Goal: Information Seeking & Learning: Learn about a topic

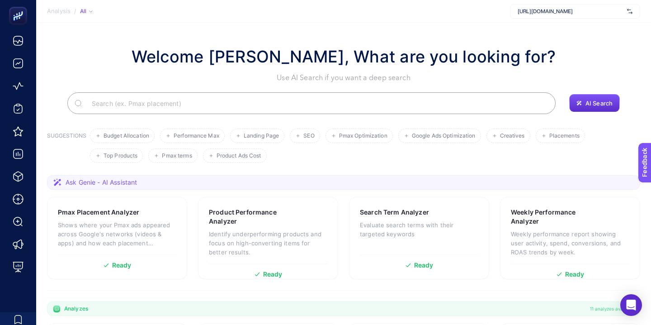
click at [577, 10] on span "[URL][DOMAIN_NAME]" at bounding box center [571, 11] width 106 height 7
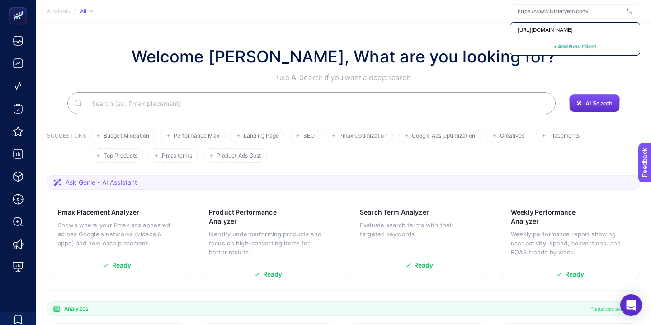
click at [594, 70] on div "Welcome [PERSON_NAME], What are you looking for? Use AI Search if you want a de…" at bounding box center [343, 63] width 593 height 39
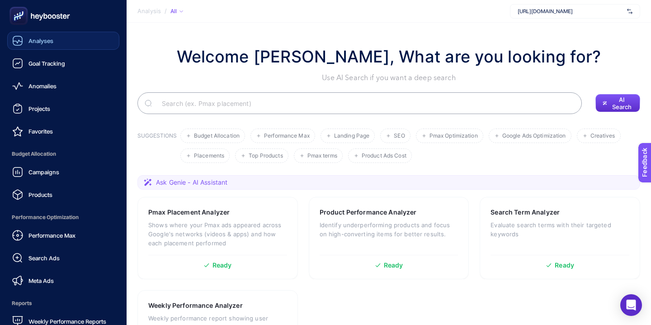
click at [44, 43] on span "Analyses" at bounding box center [40, 40] width 25 height 7
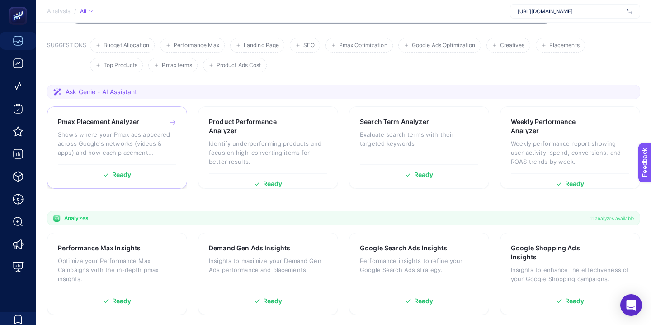
scroll to position [126, 0]
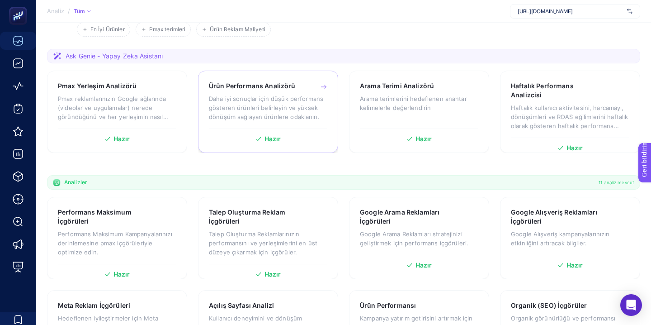
click at [265, 106] on font "Daha iyi sonuçlar için düşük performans gösteren ürünleri belirleyin ve yüksek …" at bounding box center [266, 107] width 114 height 25
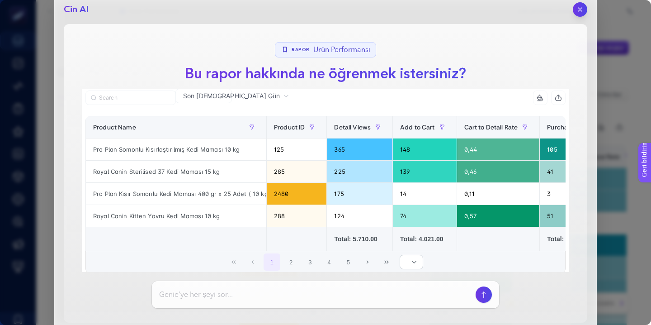
click at [234, 296] on input at bounding box center [315, 294] width 313 height 11
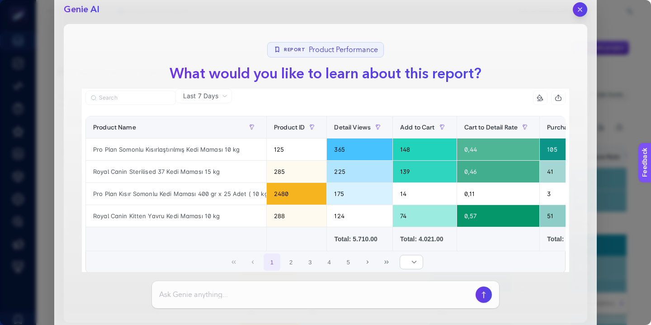
scroll to position [25, 0]
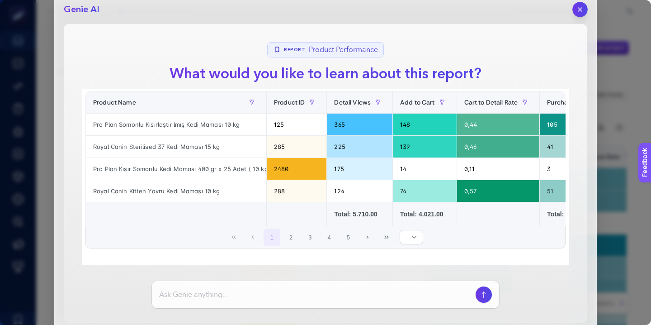
click at [580, 7] on icon "button" at bounding box center [581, 10] width 8 height 8
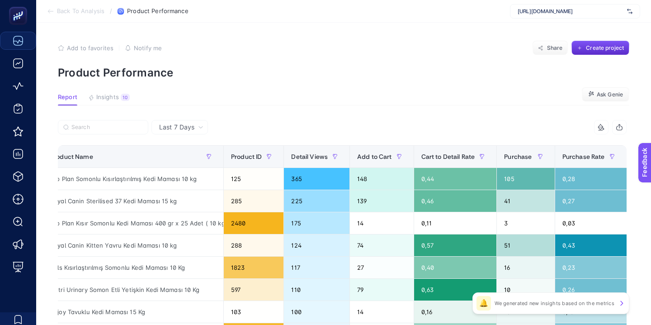
scroll to position [0, 0]
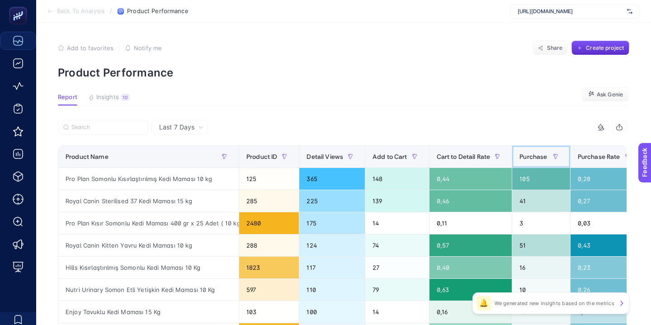
click at [545, 160] on span "Purchase" at bounding box center [534, 156] width 28 height 7
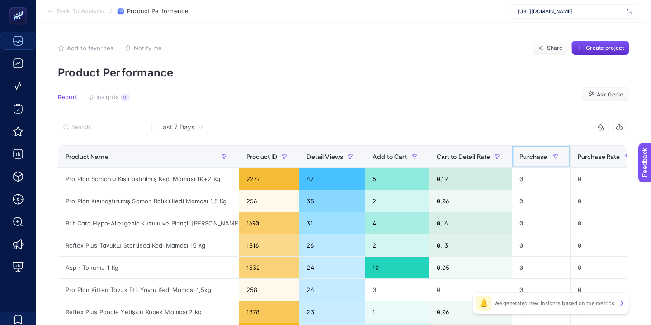
click at [537, 159] on span "Purchase" at bounding box center [534, 156] width 28 height 7
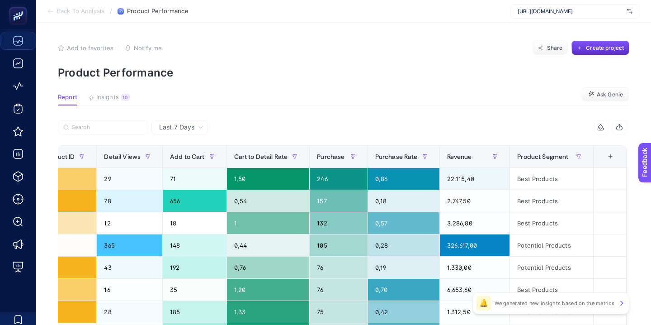
click at [179, 134] on div at bounding box center [200, 130] width 284 height 20
click at [177, 126] on span "Last 7 Days" at bounding box center [176, 127] width 35 height 9
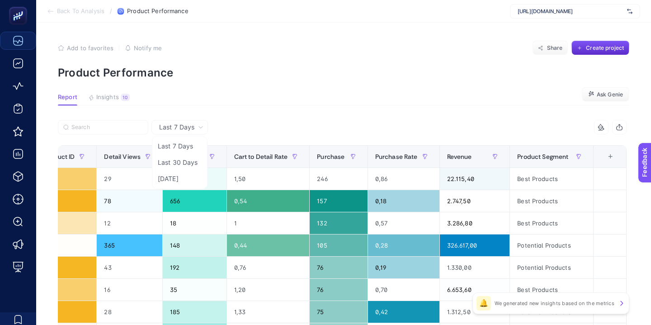
click at [177, 126] on span "Last 7 Days" at bounding box center [176, 127] width 35 height 9
click at [179, 127] on span "Last 7 Days" at bounding box center [176, 127] width 35 height 9
click at [187, 171] on li "Last 30 Days" at bounding box center [179, 179] width 51 height 16
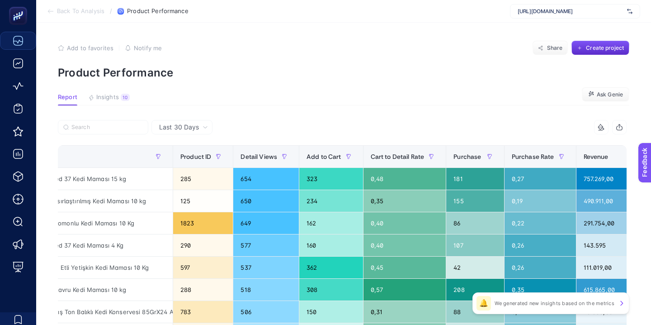
scroll to position [0, 208]
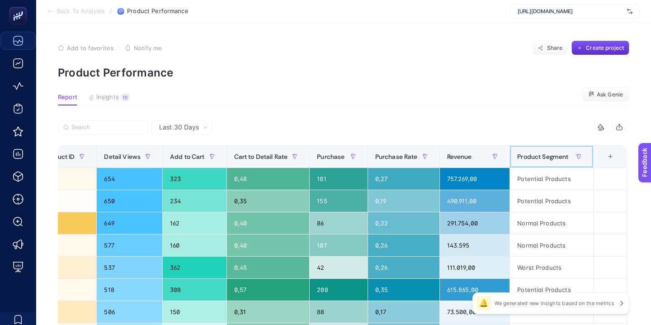
click at [548, 159] on span "Product Segment" at bounding box center [542, 156] width 51 height 7
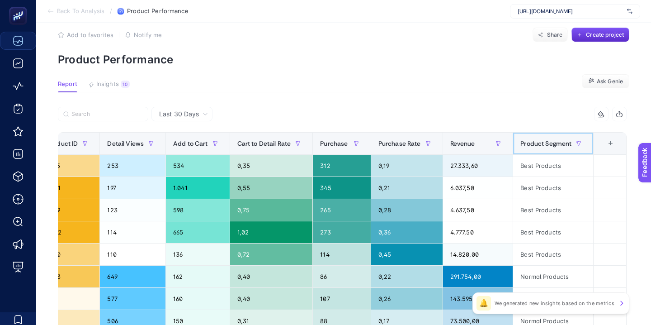
scroll to position [0, 207]
click at [620, 114] on icon "button" at bounding box center [619, 113] width 7 height 7
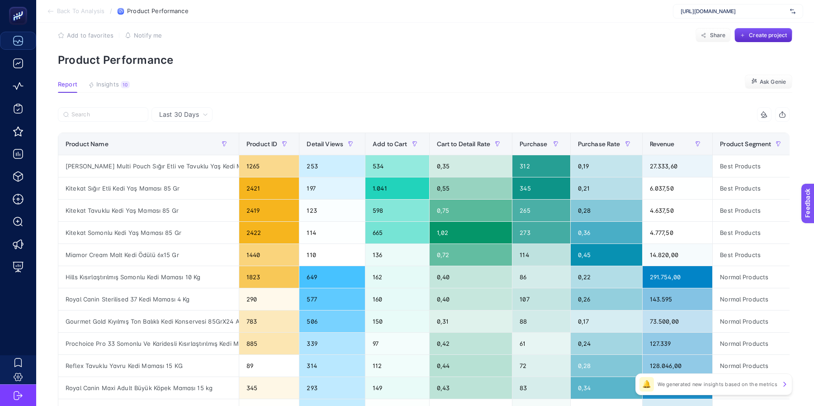
scroll to position [0, 0]
click at [74, 14] on span "Back To Analysis" at bounding box center [80, 11] width 47 height 7
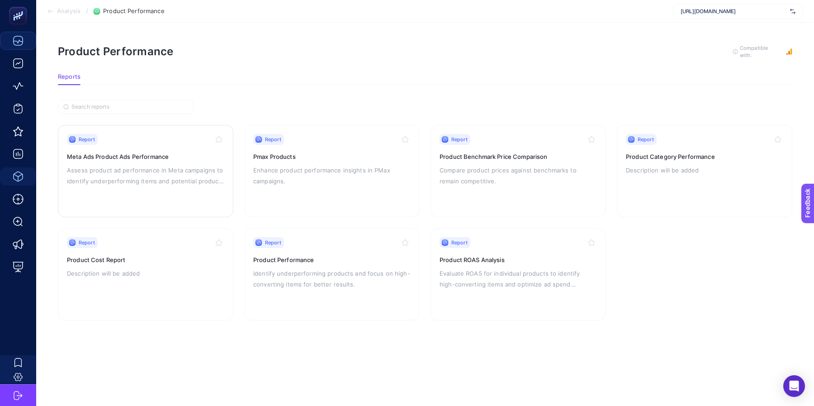
click at [147, 188] on div "Report Meta Ads Product Ads Performance Assess product ad performance in Meta c…" at bounding box center [145, 171] width 157 height 74
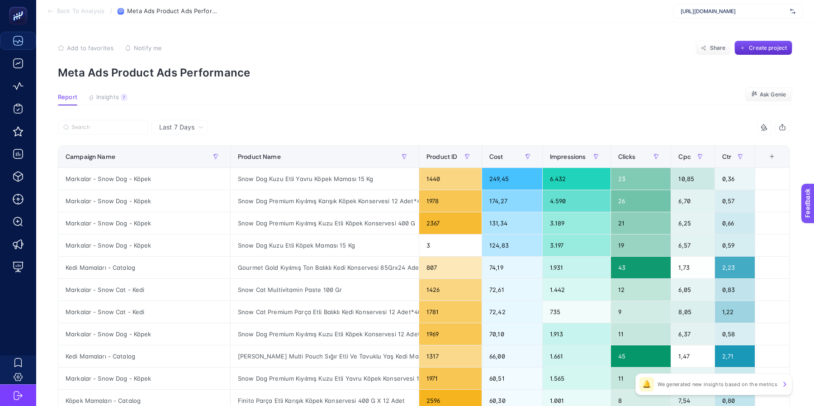
click at [651, 155] on div "+" at bounding box center [771, 156] width 17 height 7
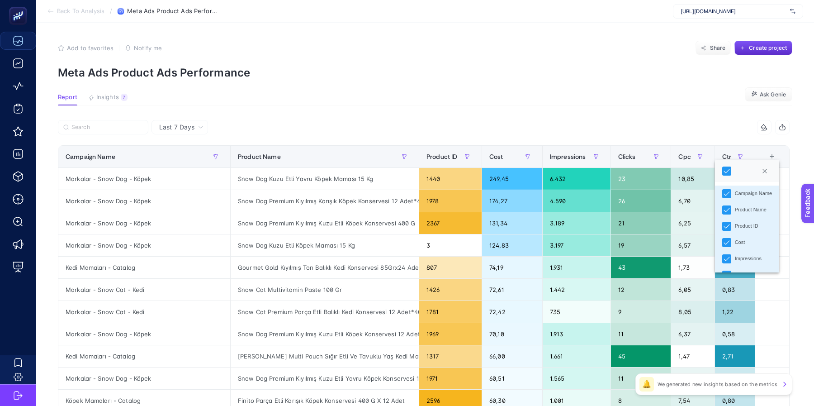
click at [651, 120] on div "6 items selected" at bounding box center [607, 127] width 366 height 14
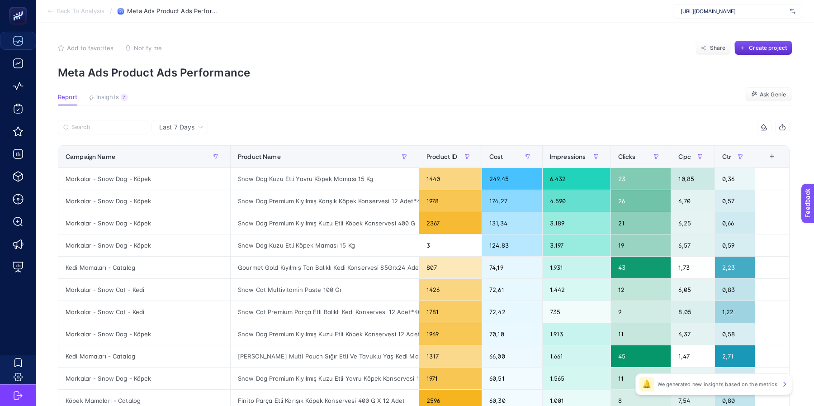
click at [175, 125] on span "Last 7 Days" at bounding box center [176, 127] width 35 height 9
click at [180, 148] on li "Last 7 Days" at bounding box center [179, 146] width 51 height 16
click at [183, 127] on span "Last 7 Days" at bounding box center [176, 127] width 35 height 9
click at [427, 119] on article "Add to favorites false Notify me Share Create project Meta Ads Product Ads Perf…" at bounding box center [425, 376] width 778 height 707
click at [112, 127] on input "Search" at bounding box center [106, 127] width 71 height 7
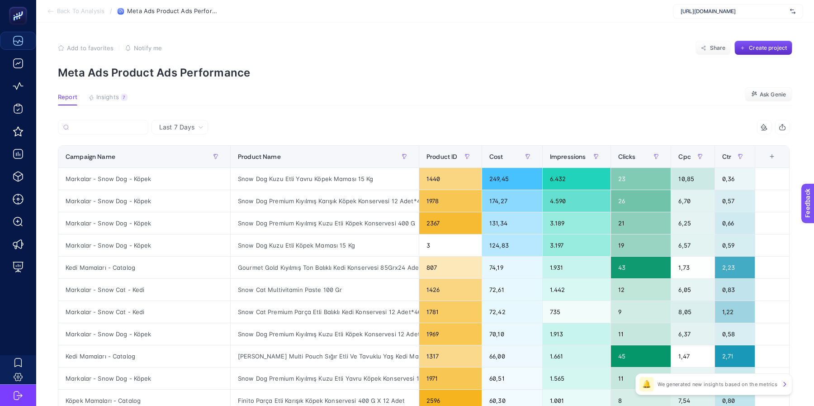
click at [294, 127] on div at bounding box center [241, 130] width 366 height 20
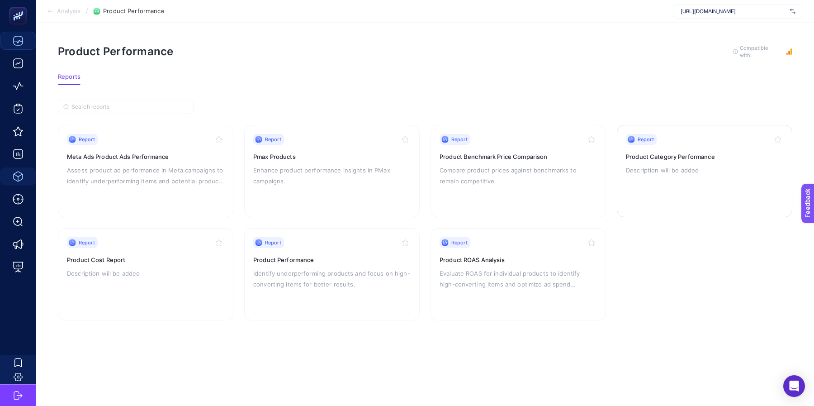
click at [635, 177] on div "Report Product Category Performance Description will be added" at bounding box center [704, 171] width 157 height 74
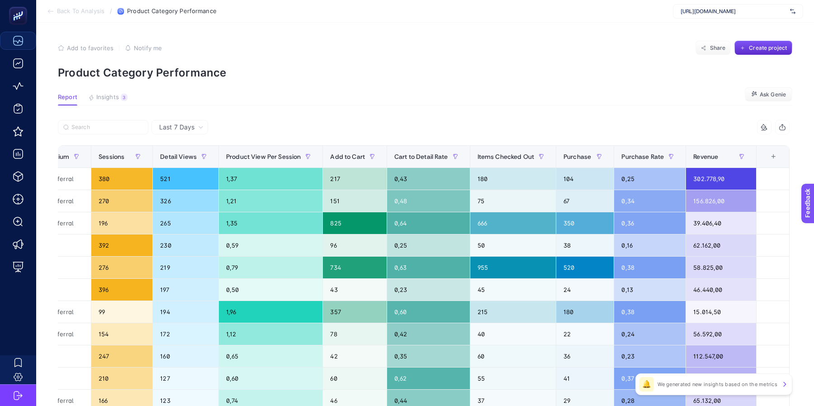
scroll to position [0, 435]
click at [567, 158] on span "Purchase" at bounding box center [578, 156] width 28 height 7
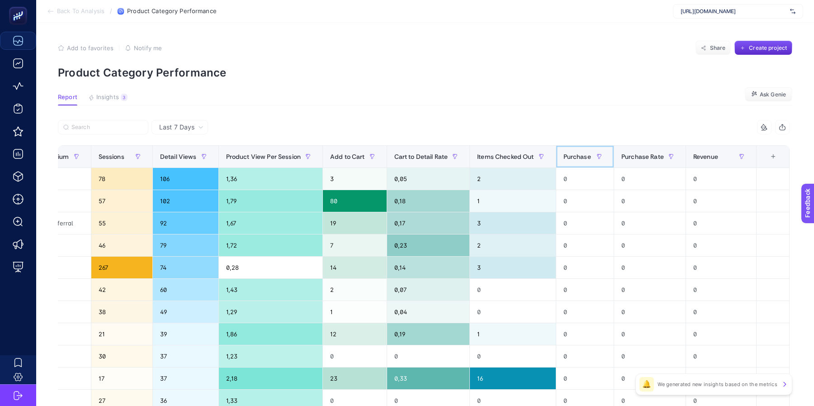
scroll to position [0, 433]
click at [569, 158] on span "Purchase" at bounding box center [578, 156] width 28 height 7
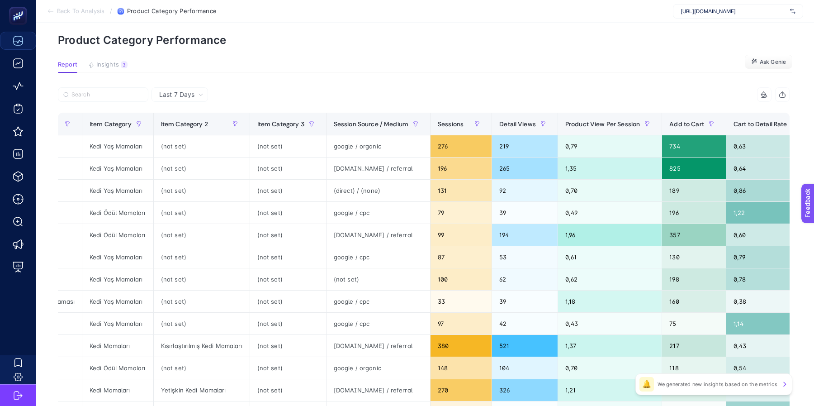
scroll to position [19, 0]
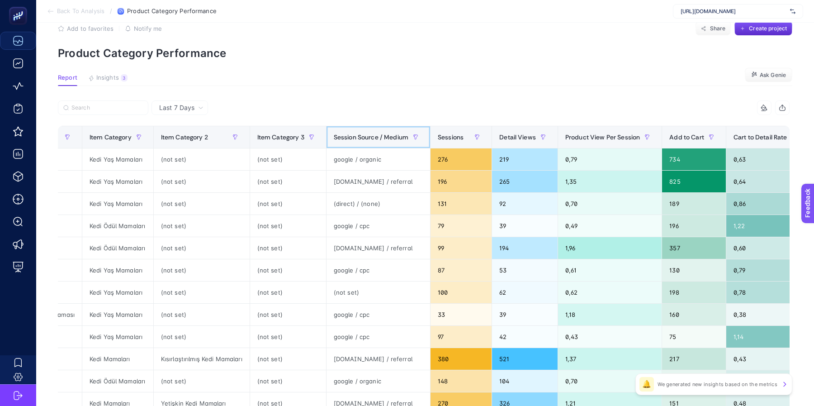
click at [386, 141] on div "Session Source / Medium" at bounding box center [378, 137] width 89 height 14
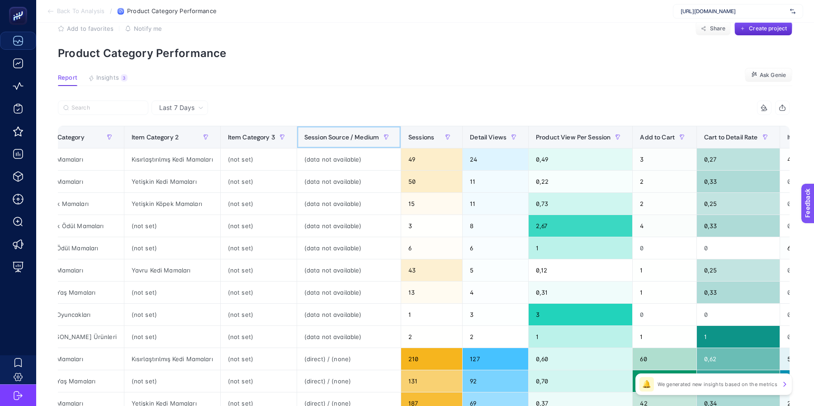
click at [349, 135] on span "Session Source / Medium" at bounding box center [341, 136] width 75 height 7
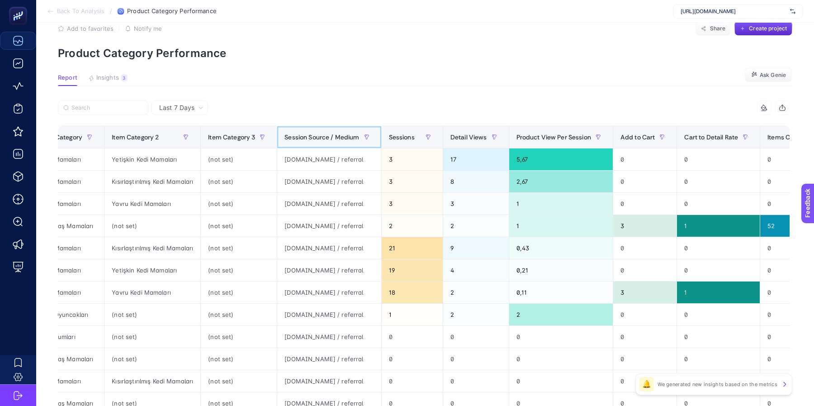
click at [340, 141] on div "Session Source / Medium" at bounding box center [328, 137] width 89 height 14
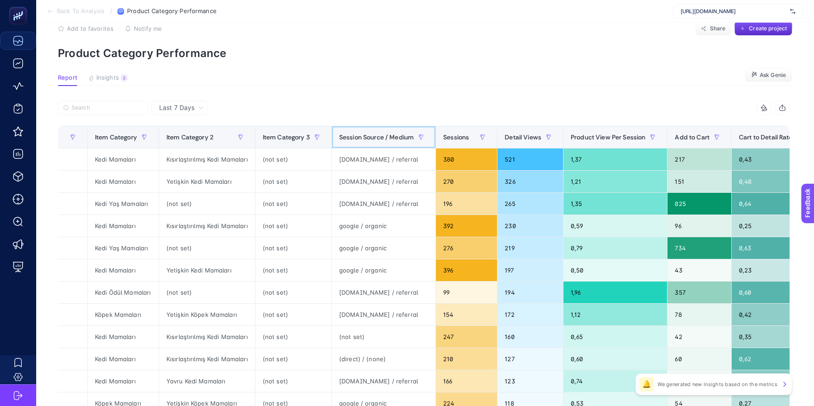
scroll to position [0, 0]
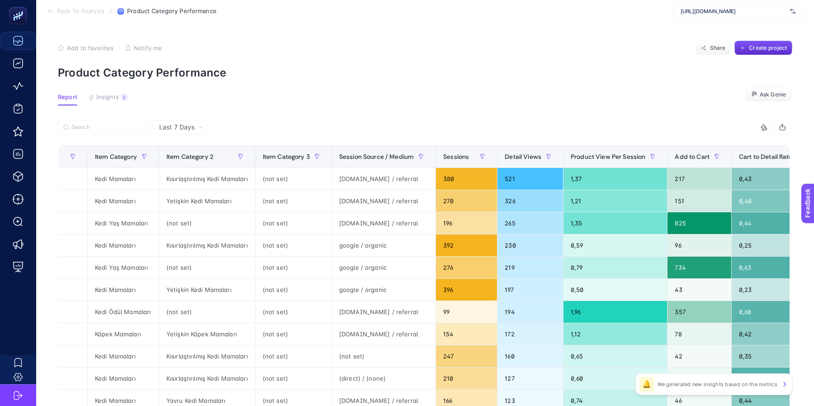
click at [82, 13] on span "Back To Analysis" at bounding box center [80, 11] width 47 height 7
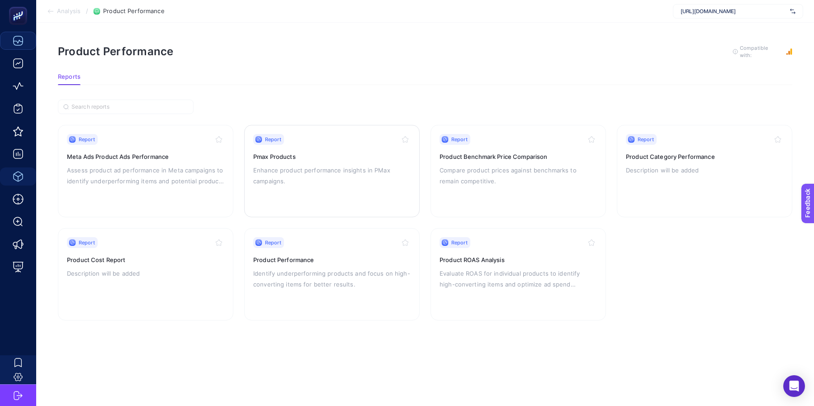
click at [355, 175] on p "Enhance product performance insights in PMax campaigns." at bounding box center [331, 176] width 157 height 22
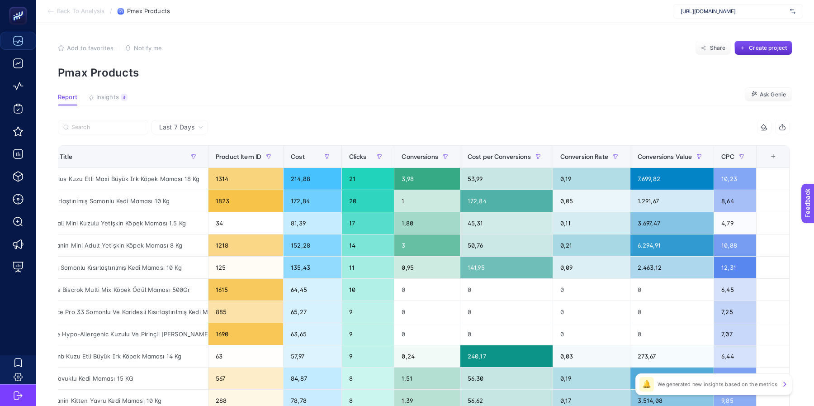
scroll to position [0, 149]
click at [651, 157] on div "+" at bounding box center [773, 156] width 17 height 7
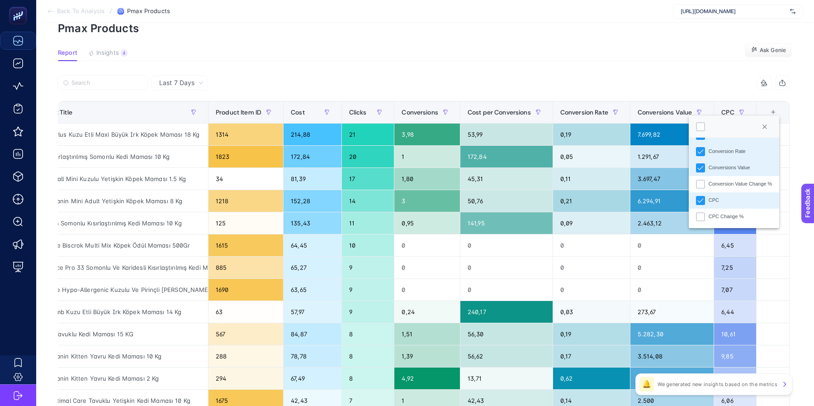
scroll to position [47, 0]
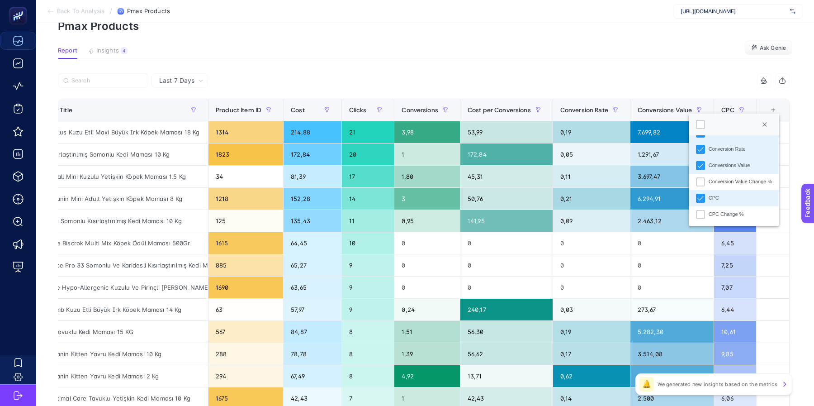
click at [568, 84] on div "8 items selected" at bounding box center [607, 80] width 366 height 14
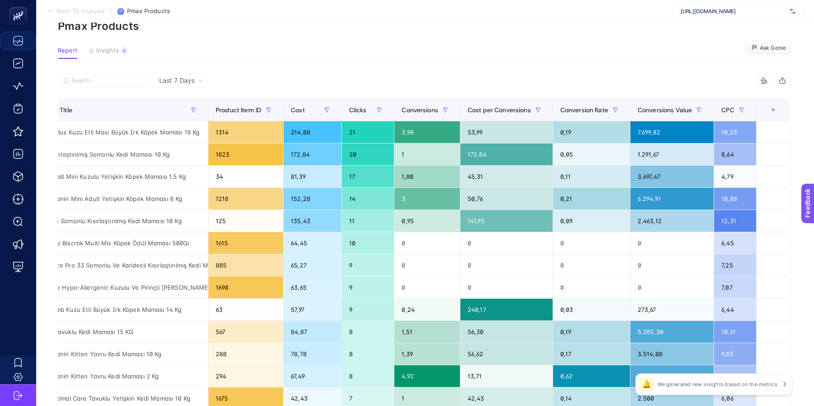
click at [76, 11] on span "Back To Analysis" at bounding box center [80, 11] width 47 height 7
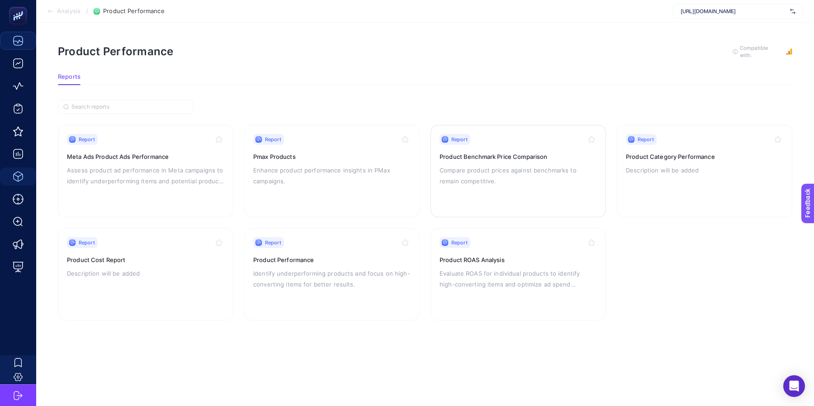
click at [478, 189] on div "Report Product Benchmark Price Comparison Compare product prices against benchm…" at bounding box center [518, 171] width 157 height 74
click at [651, 190] on div "Report Product Category Performance Description will be added" at bounding box center [704, 171] width 157 height 74
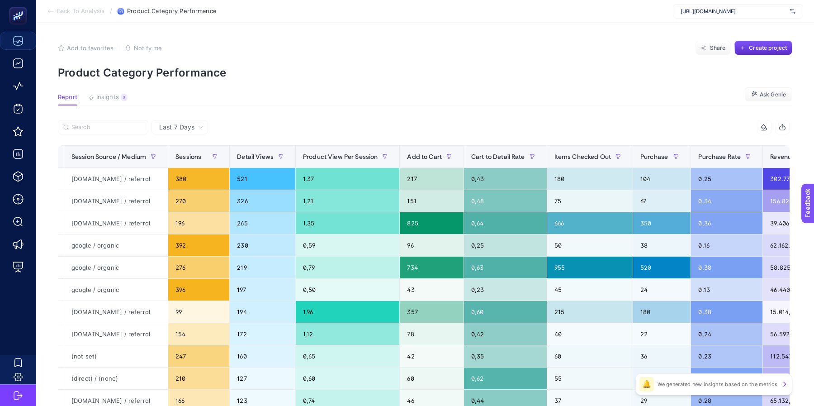
scroll to position [0, 435]
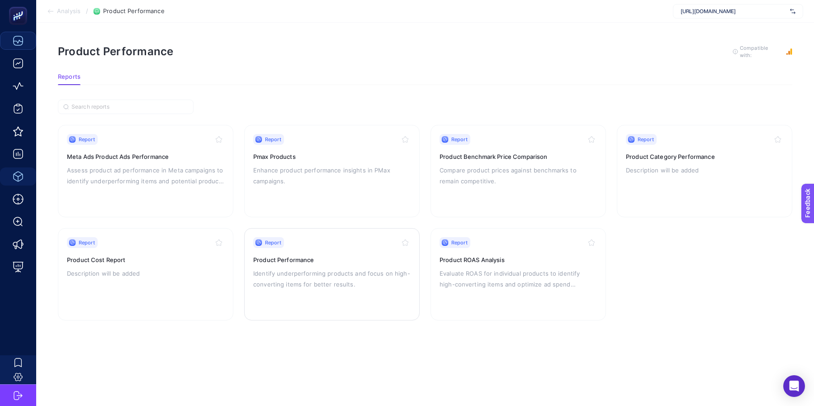
click at [342, 270] on p "Identify underperforming products and focus on high-converting items for better…" at bounding box center [331, 279] width 157 height 22
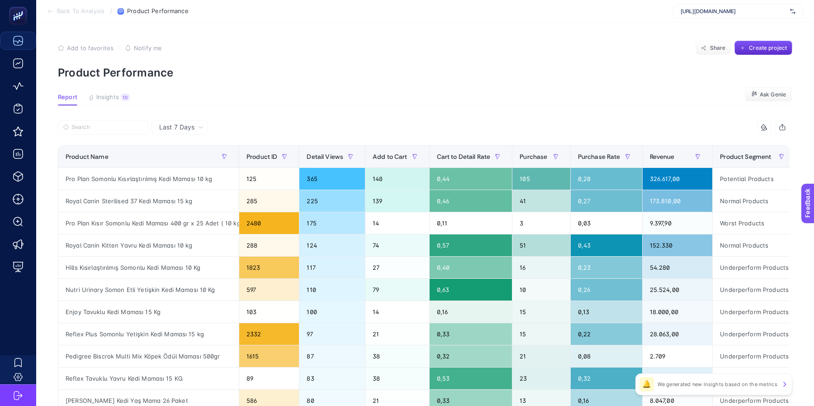
click at [191, 128] on span "Last 7 Days" at bounding box center [176, 127] width 35 height 9
click at [182, 171] on li "Last 30 Days" at bounding box center [179, 179] width 51 height 16
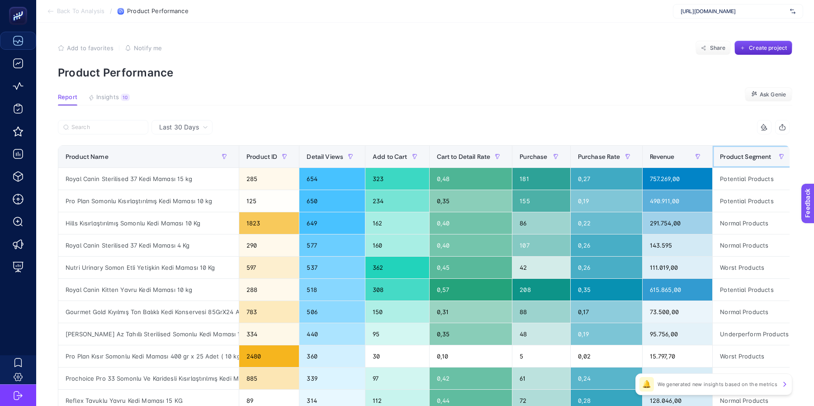
click at [651, 160] on span "Product Segment" at bounding box center [745, 156] width 51 height 7
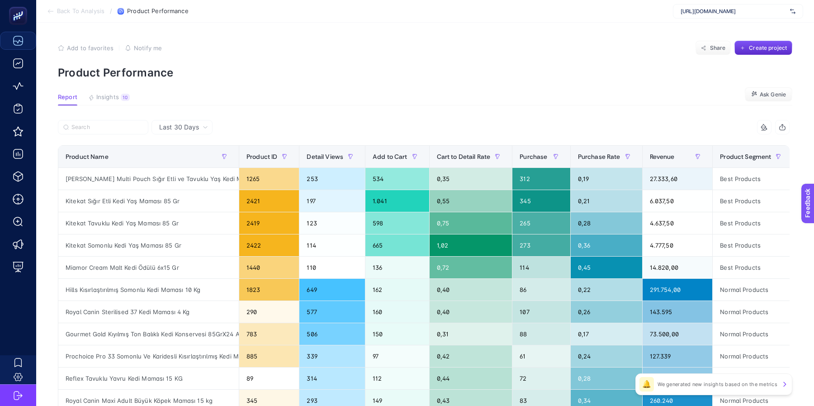
click at [46, 10] on section "Back To Analysis / Product Performance [URL][DOMAIN_NAME]" at bounding box center [425, 11] width 778 height 23
click at [68, 10] on span "Back To Analysis" at bounding box center [80, 11] width 47 height 7
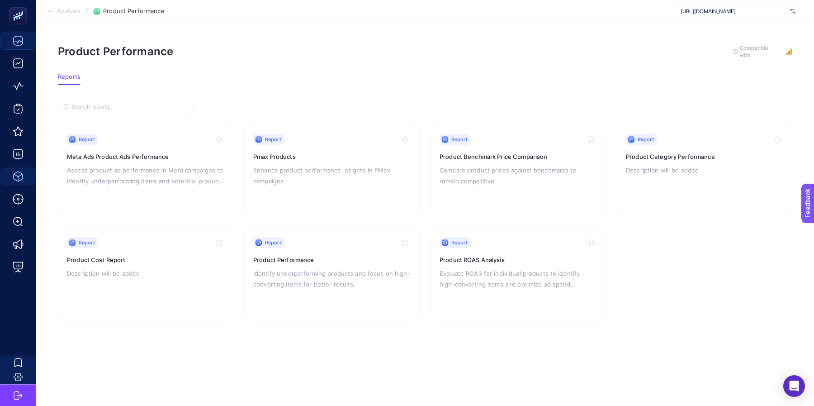
click at [153, 177] on p "Assess product ad performance in Meta campaigns to identify underperforming ite…" at bounding box center [145, 176] width 157 height 22
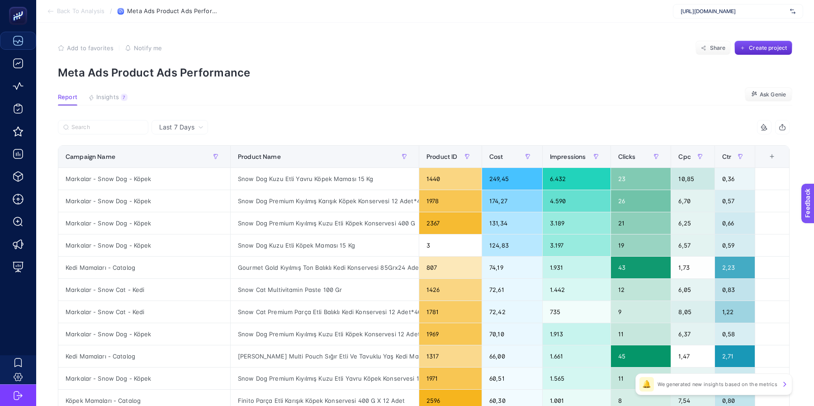
click at [651, 153] on div "+" at bounding box center [771, 156] width 17 height 7
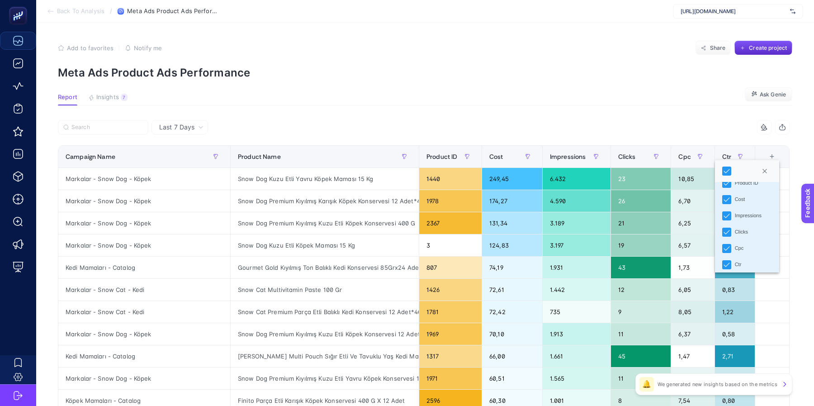
scroll to position [47, 0]
click at [651, 117] on article "Add to favorites false Notify me Share Create project Meta Ads Product Ads Perf…" at bounding box center [425, 376] width 778 height 707
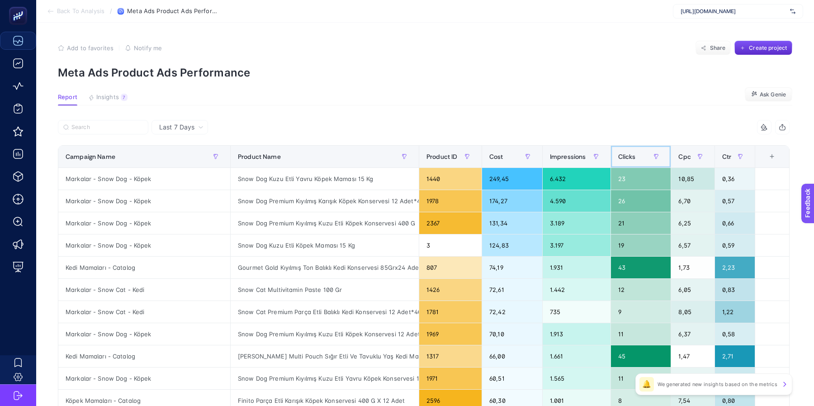
click at [628, 154] on span "Clicks" at bounding box center [627, 156] width 18 height 7
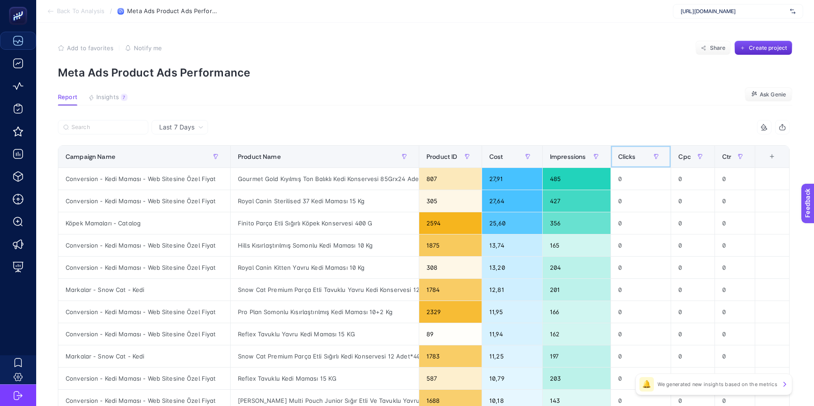
click at [629, 150] on div "Clicks" at bounding box center [641, 156] width 46 height 14
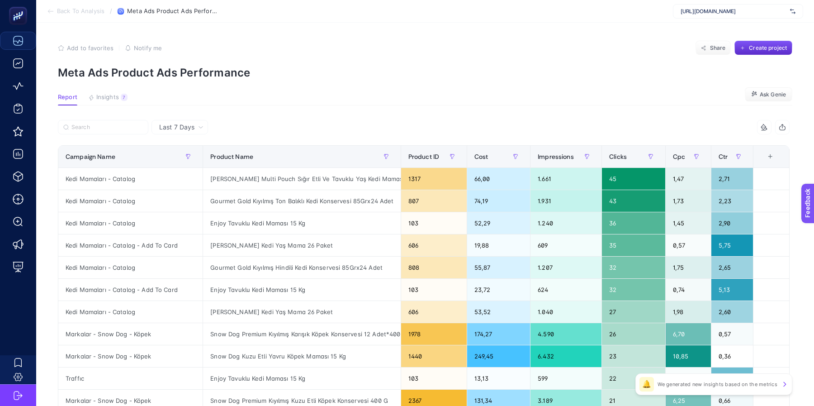
click at [173, 129] on span "Last 7 Days" at bounding box center [176, 127] width 35 height 9
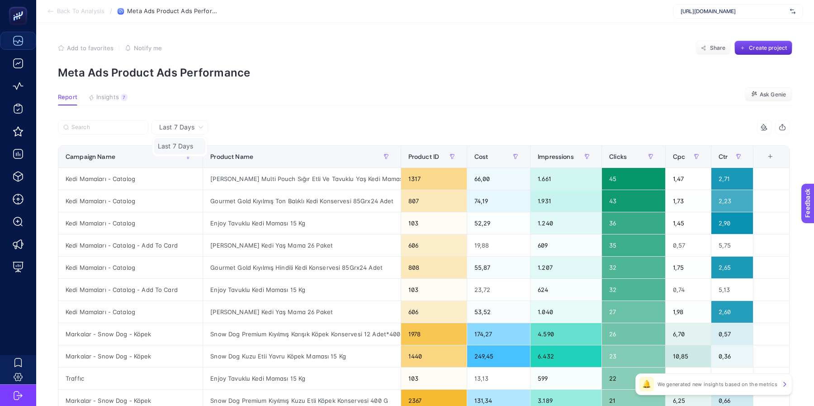
click at [188, 147] on li "Last 7 Days" at bounding box center [179, 146] width 51 height 16
click at [403, 116] on article "Add to favorites false Notify me Share Create project Meta Ads Product Ads Perf…" at bounding box center [425, 376] width 778 height 707
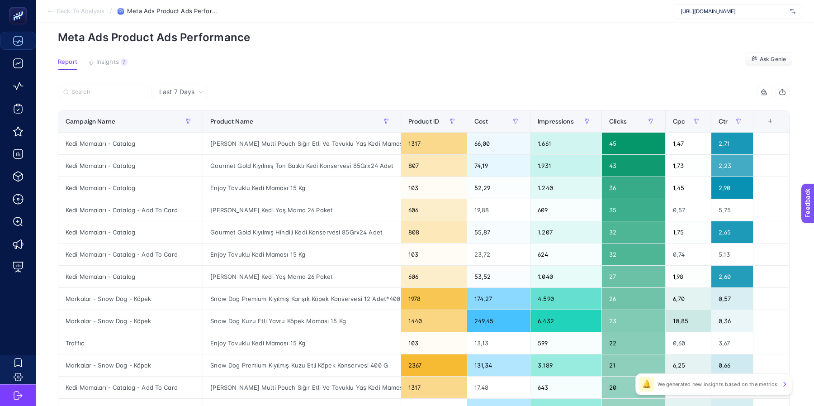
scroll to position [0, 0]
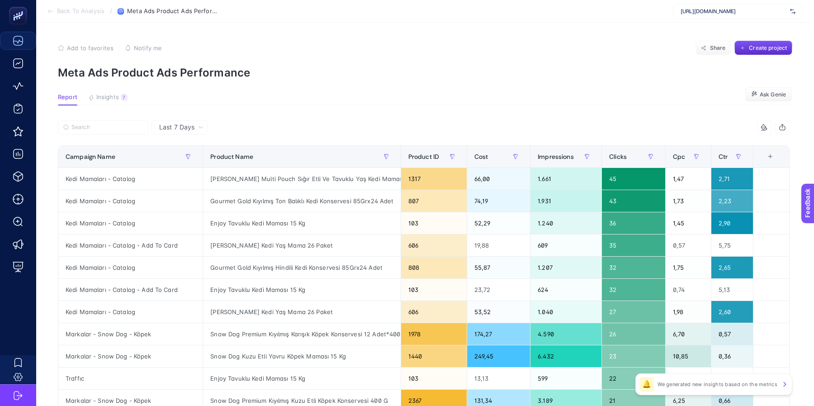
click at [70, 10] on span "Back To Analysis" at bounding box center [80, 11] width 47 height 7
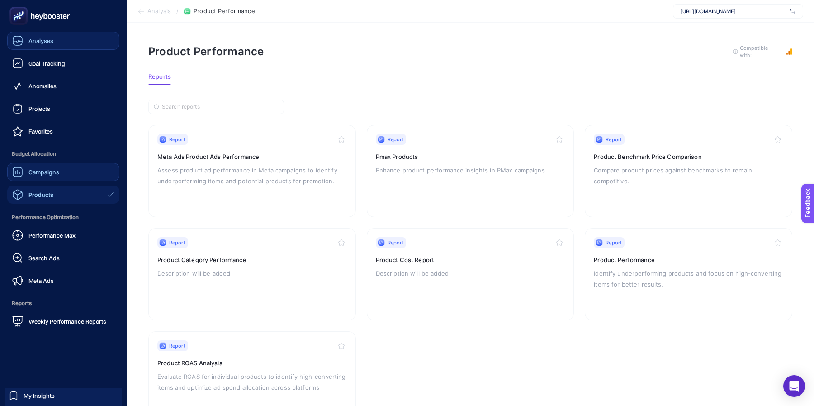
click at [47, 175] on span "Campaigns" at bounding box center [43, 171] width 31 height 7
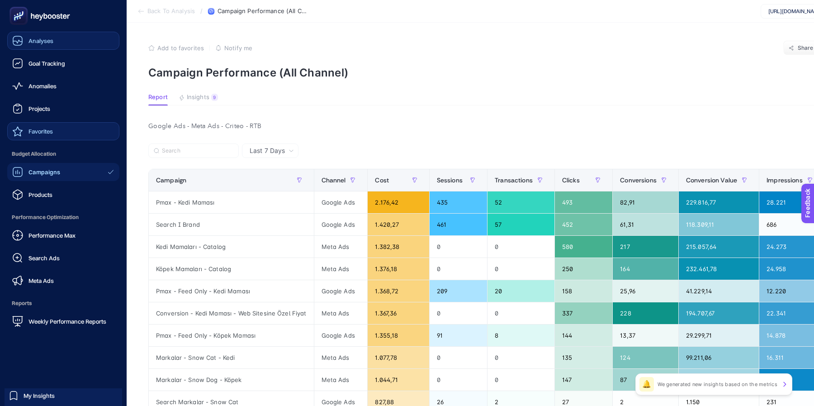
click at [33, 130] on span "Favorites" at bounding box center [40, 131] width 24 height 7
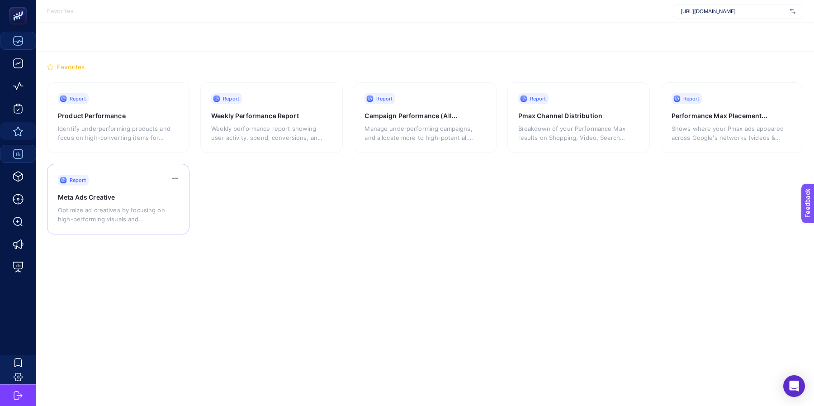
click at [115, 216] on p "Optimize ad creatives by focusing on high-performing visuals and messaging whil…" at bounding box center [114, 214] width 113 height 18
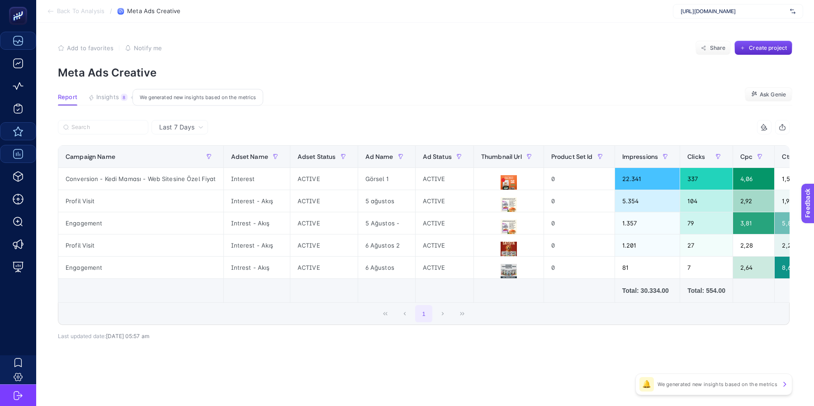
click at [98, 98] on span "Insights" at bounding box center [107, 97] width 23 height 7
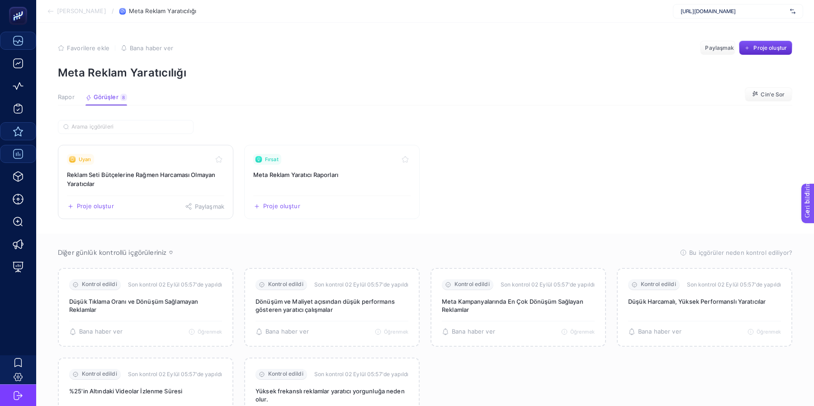
click at [151, 175] on font "Reklam Seti Bütçelerine Rağmen Harcaması Olmayan Yaratıcılar" at bounding box center [141, 179] width 148 height 16
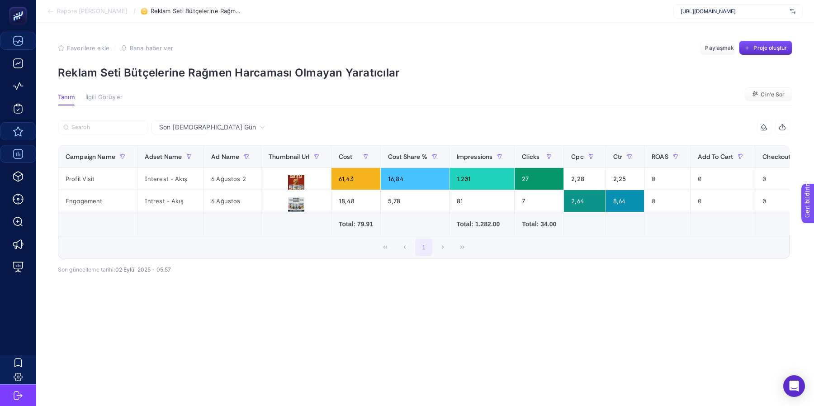
scroll to position [0, 1]
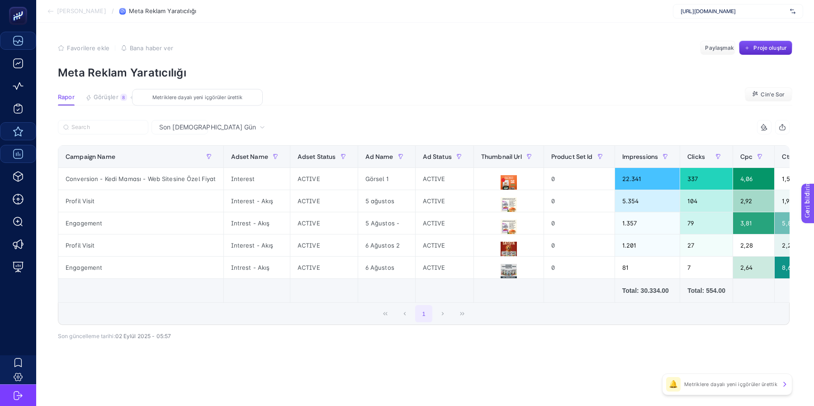
click at [115, 97] on font "Görüşler" at bounding box center [106, 96] width 25 height 7
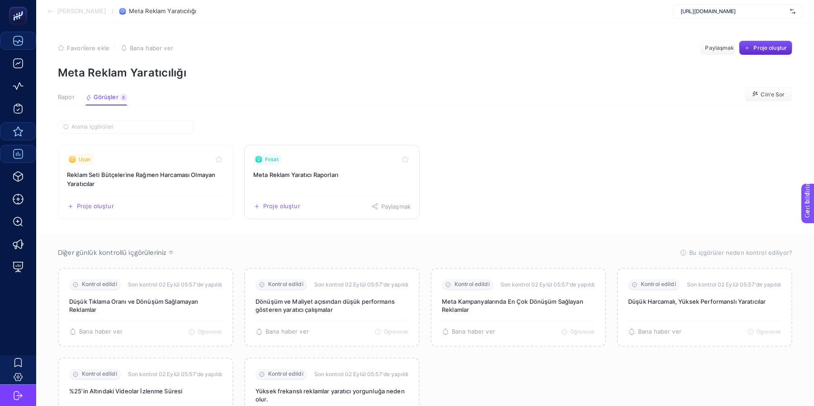
click at [283, 170] on h3 "Meta Reklam Yaratıcı Raporları" at bounding box center [331, 174] width 157 height 9
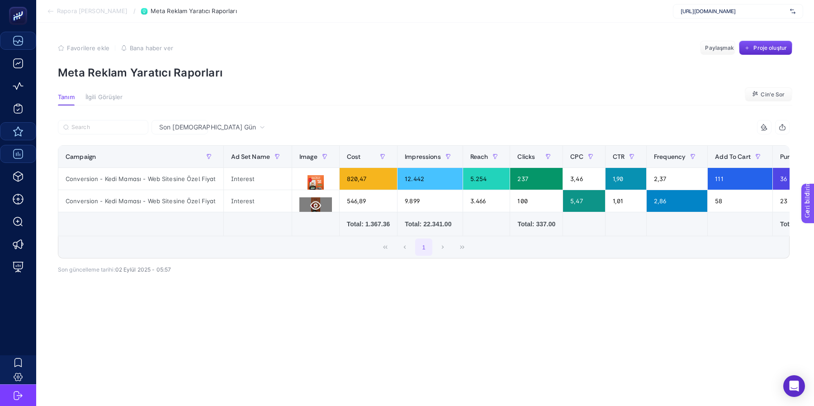
click at [313, 206] on icon at bounding box center [315, 205] width 11 height 11
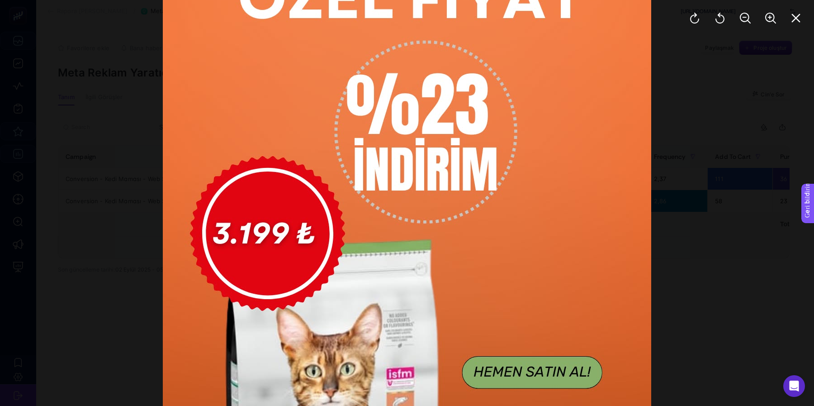
click at [651, 237] on div at bounding box center [407, 203] width 814 height 406
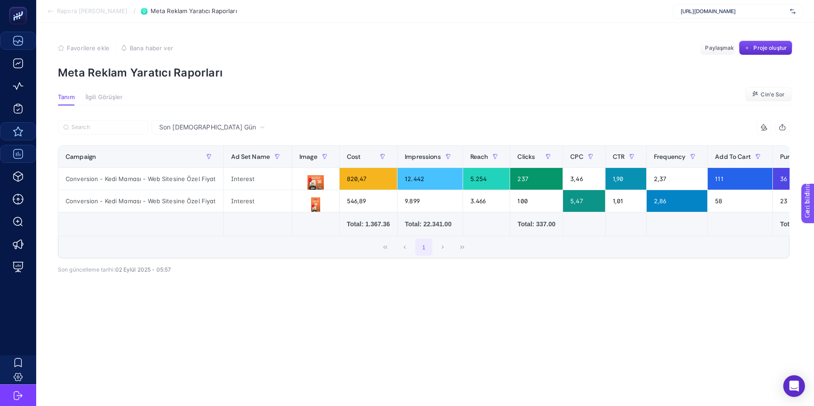
click at [260, 126] on icon at bounding box center [262, 126] width 5 height 5
click at [193, 172] on li "Son [DEMOGRAPHIC_DATA] Gün" at bounding box center [192, 189] width 77 height 34
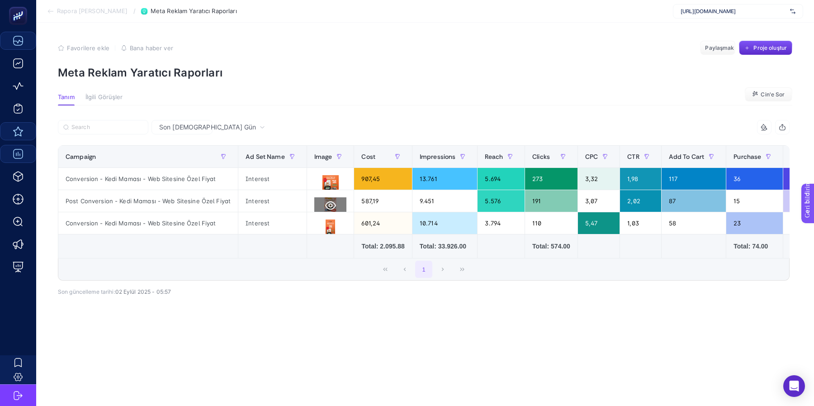
click at [332, 201] on button at bounding box center [330, 205] width 33 height 16
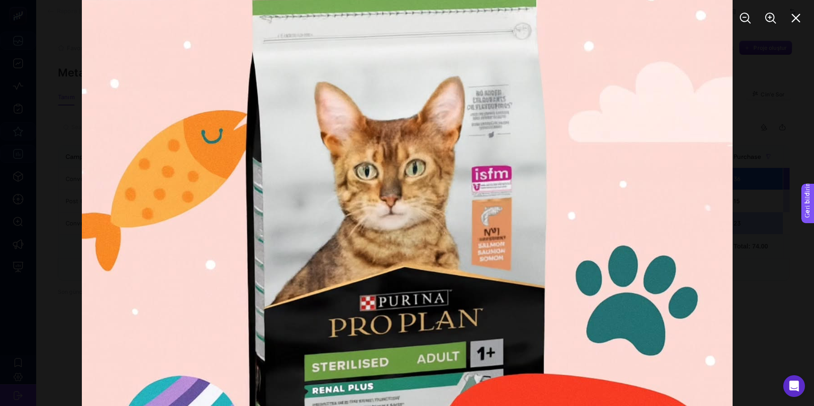
click at [651, 246] on div at bounding box center [407, 203] width 814 height 406
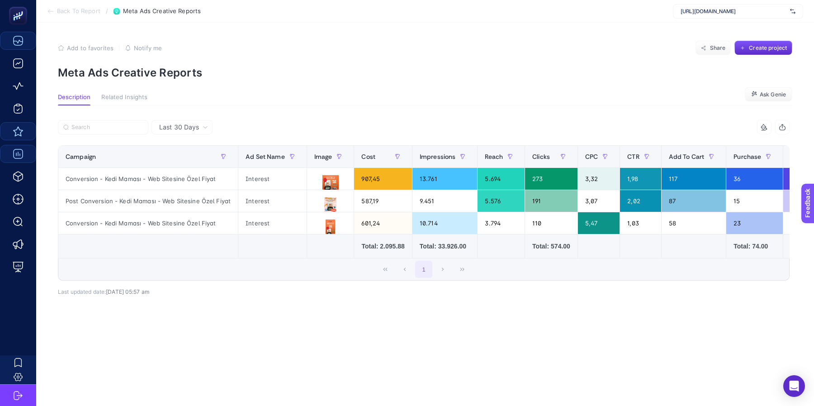
click at [415, 324] on div "Last 30 Days 13 items selected Campaign Ad Set Name Image Cost Impressions Reac…" at bounding box center [424, 231] width 746 height 222
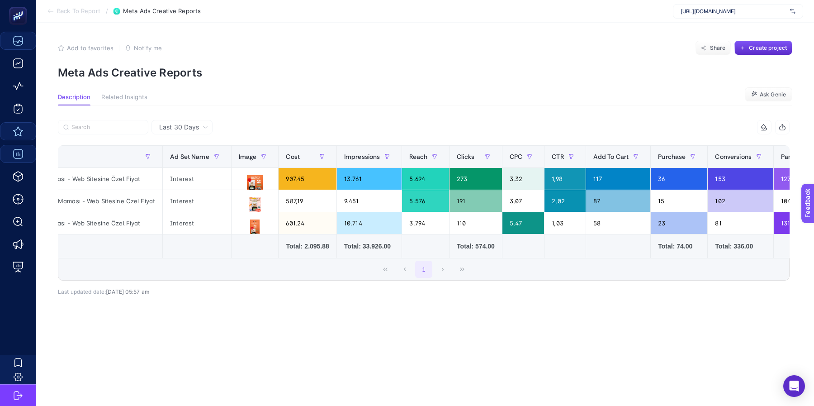
scroll to position [0, 327]
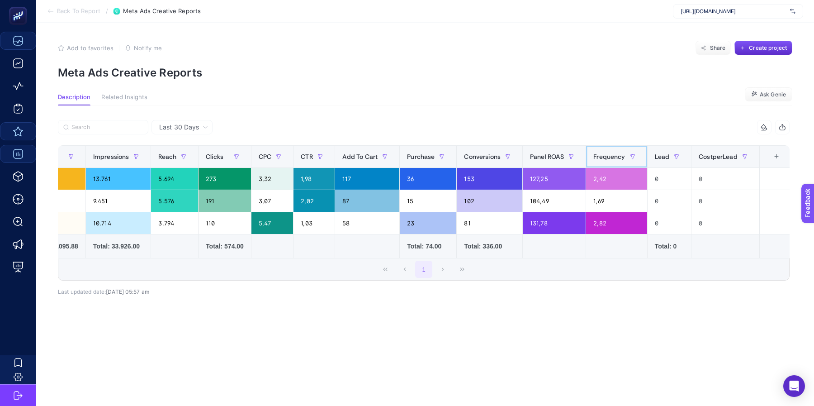
drag, startPoint x: 616, startPoint y: 157, endPoint x: 546, endPoint y: 155, distance: 69.2
click at [546, 155] on tr "Campaign Ad Set Name Image Cost Impressions Reach Clicks CPC CTR Add To Cart Pu…" at bounding box center [262, 157] width 1061 height 22
click at [632, 157] on icon "button" at bounding box center [632, 156] width 5 height 5
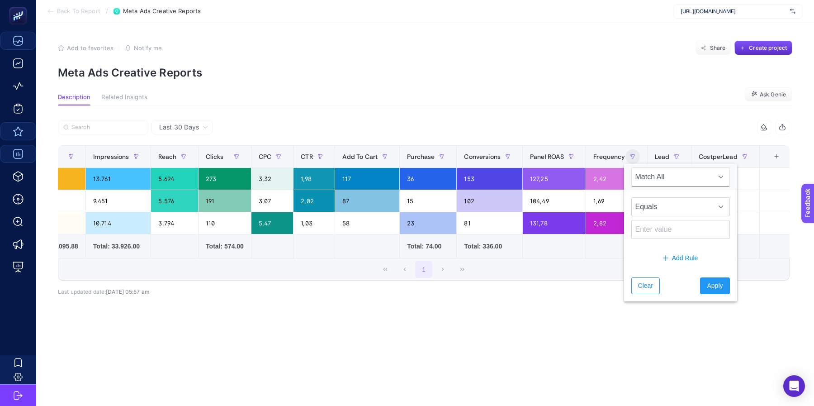
click at [651, 175] on span "Match All" at bounding box center [672, 177] width 81 height 18
click at [651, 208] on span "Equals" at bounding box center [672, 207] width 81 height 18
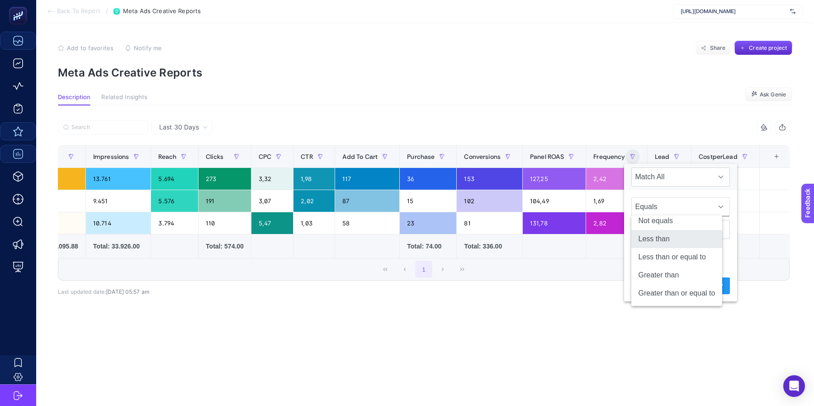
scroll to position [0, 0]
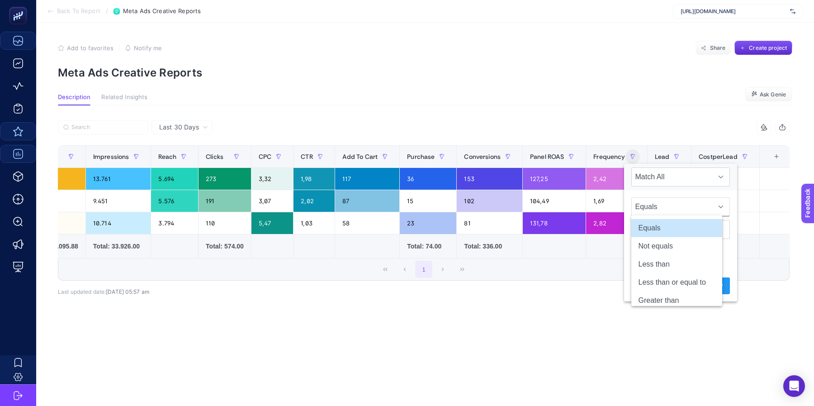
click at [597, 324] on article "Add to favorites false Notify me Share Create project Meta Ads Creative Reports…" at bounding box center [425, 214] width 778 height 383
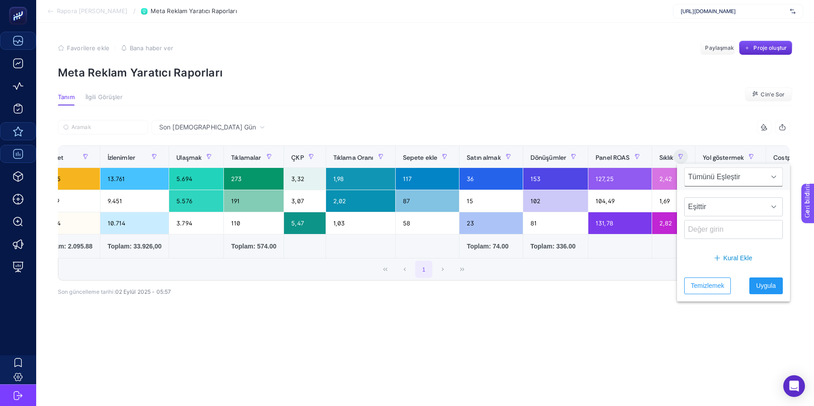
click at [649, 297] on div "13 öğe seçildi Kampanya Reklam Seti Adı Görüntü Maliyet İzlenimler Ulaşmak Tıkl…" at bounding box center [424, 219] width 732 height 171
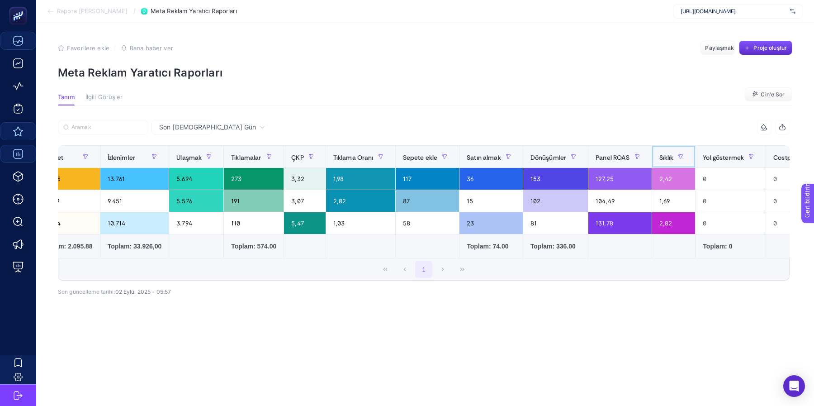
drag, startPoint x: 668, startPoint y: 157, endPoint x: 549, endPoint y: 150, distance: 119.2
click at [549, 150] on tr "Kampanya Reklam Seti Adı Görüntü Maliyet İzlenimler Ulaşmak Tıklamalar ÇKP Tıkl…" at bounding box center [300, 157] width 1136 height 22
drag, startPoint x: 677, startPoint y: 152, endPoint x: 654, endPoint y: 118, distance: 41.5
click at [651, 118] on div "Son [DEMOGRAPHIC_DATA] Gün 13 öğe seçildi Kampanya Reklam Seti Adı Görüntü Mali…" at bounding box center [424, 223] width 746 height 237
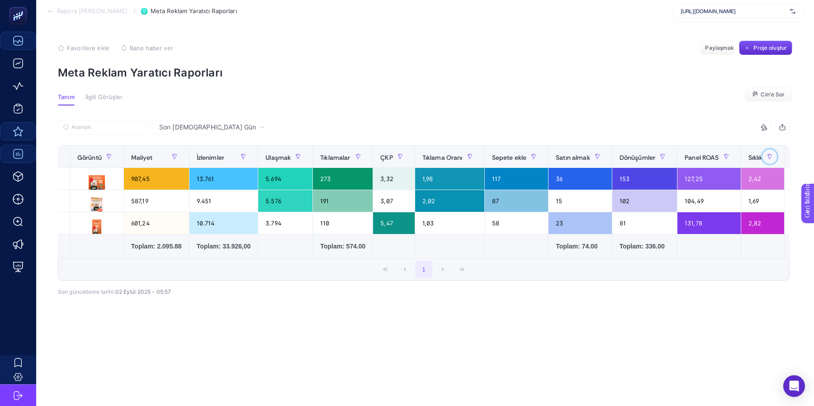
scroll to position [0, 245]
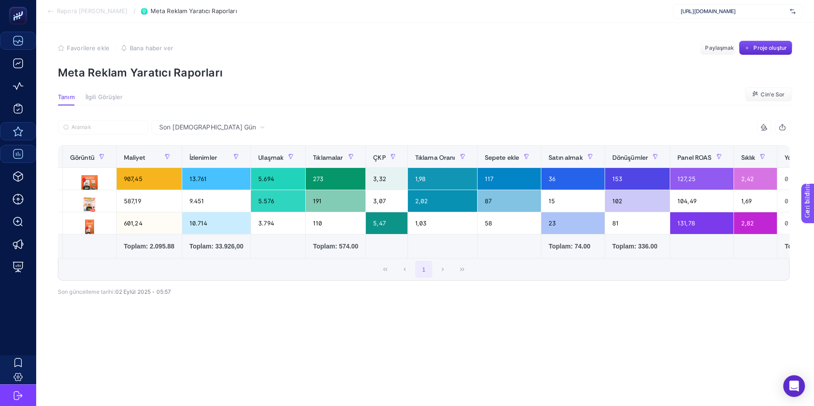
click at [548, 283] on div "13 öğe seçildi [PERSON_NAME] Reklam Seti Adı Görüntü Maliyet İzlenimler Ulaşmak…" at bounding box center [424, 214] width 732 height 161
